Goal: Book appointment/travel/reservation

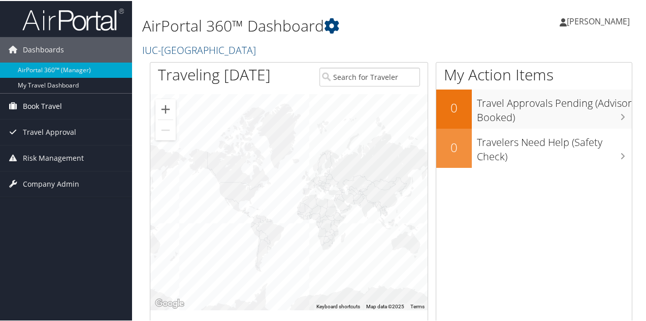
click at [36, 106] on span "Book Travel" at bounding box center [42, 104] width 39 height 25
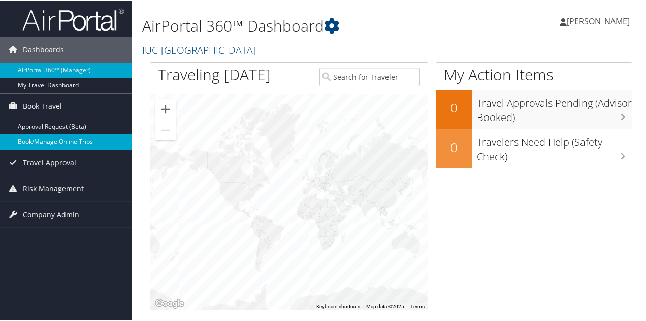
click at [38, 142] on link "Book/Manage Online Trips" at bounding box center [66, 140] width 132 height 15
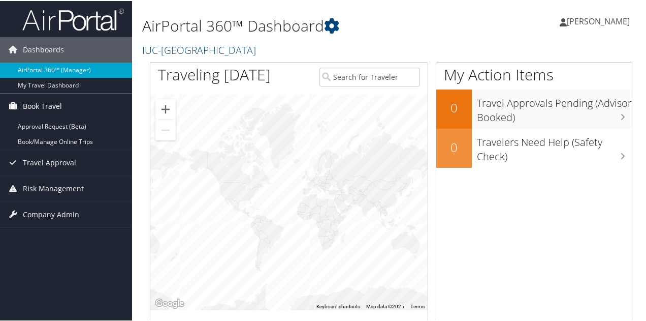
click at [57, 101] on span "Book Travel" at bounding box center [42, 104] width 39 height 25
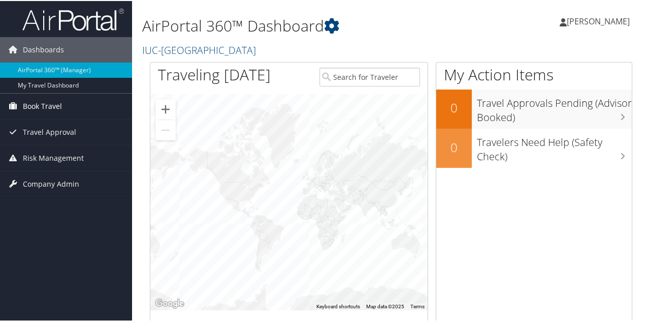
click at [52, 105] on span "Book Travel" at bounding box center [42, 104] width 39 height 25
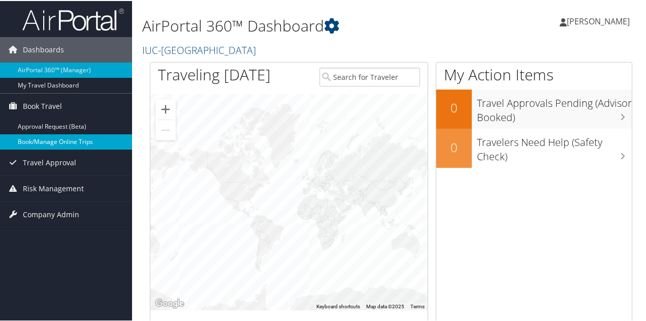
click at [53, 138] on link "Book/Manage Online Trips" at bounding box center [66, 140] width 132 height 15
